Goal: Find specific page/section: Find specific page/section

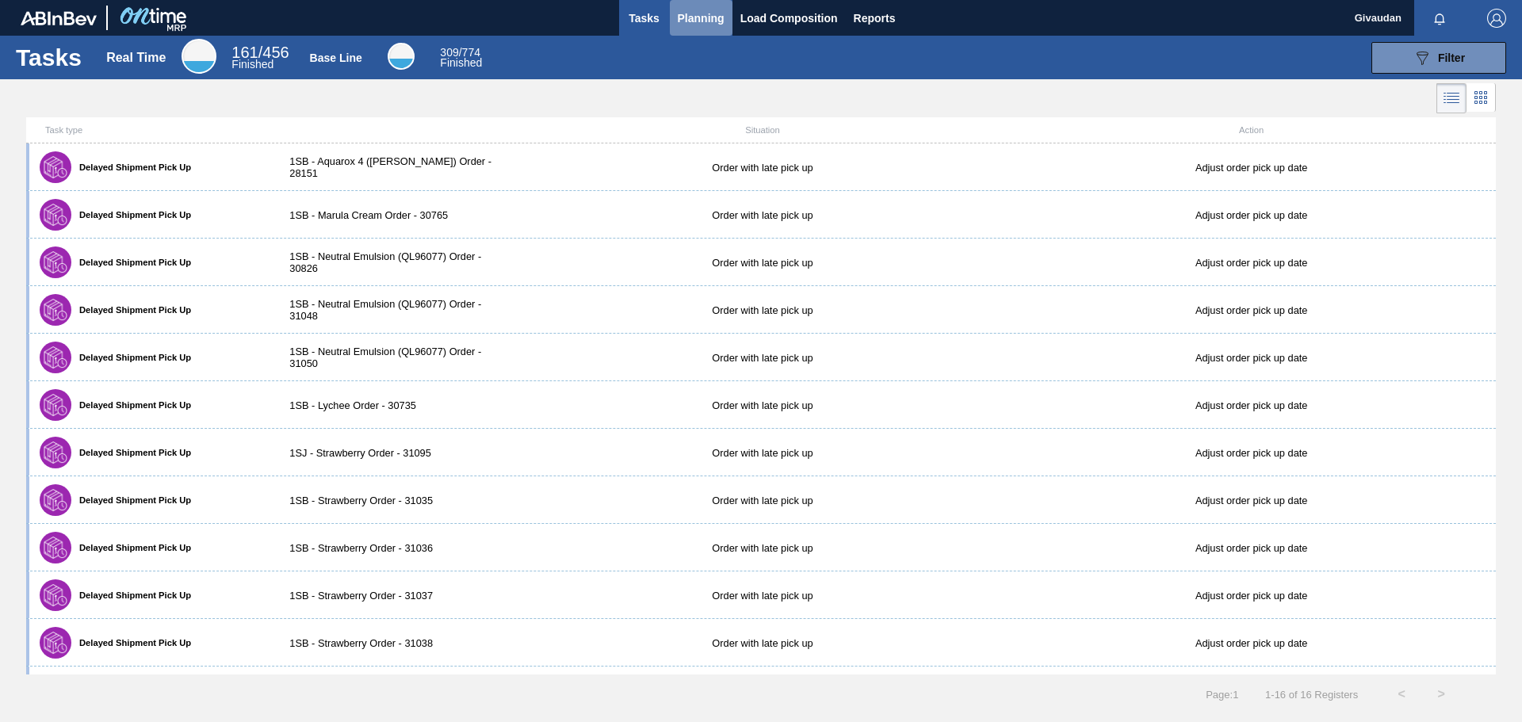
click at [717, 16] on span "Planning" at bounding box center [701, 18] width 47 height 19
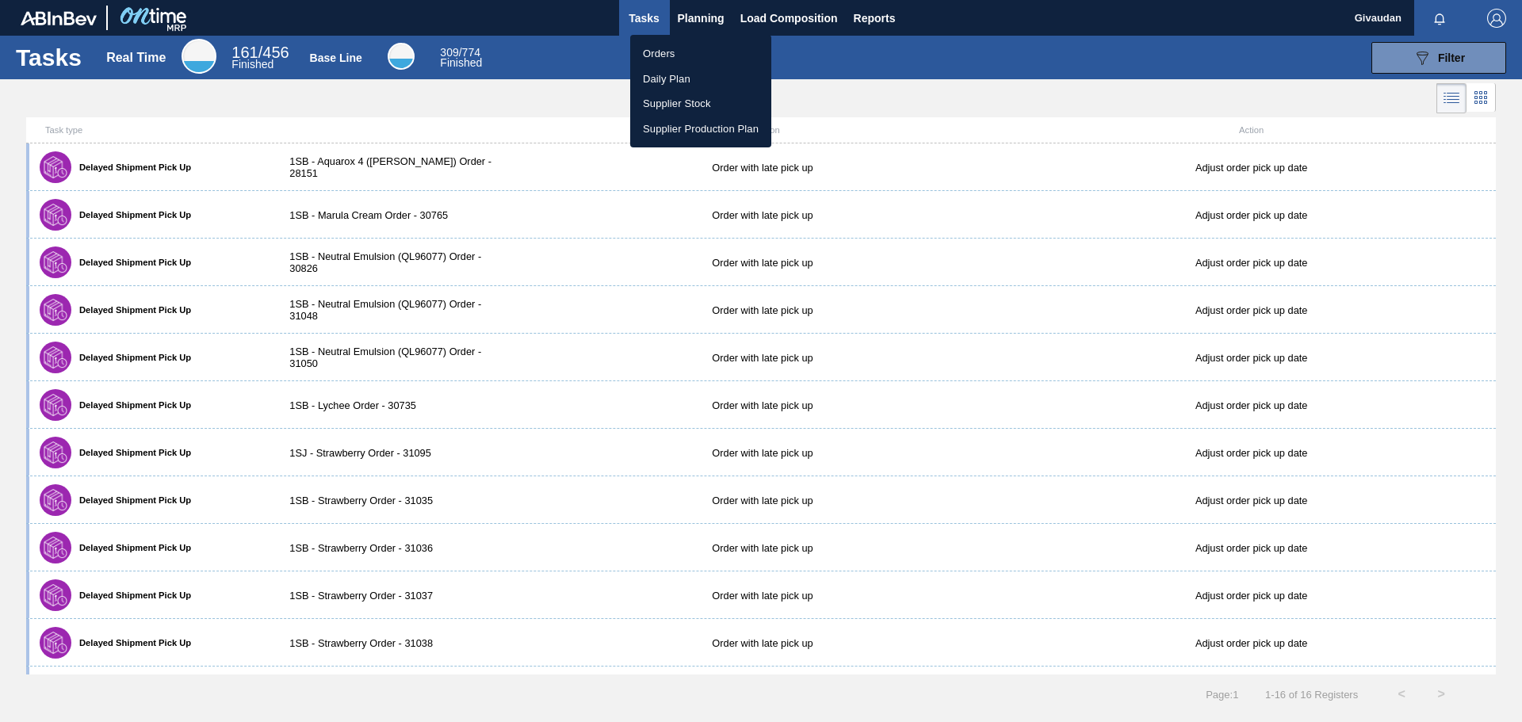
click at [651, 48] on li "Orders" at bounding box center [700, 53] width 141 height 25
